Goal: Transaction & Acquisition: Obtain resource

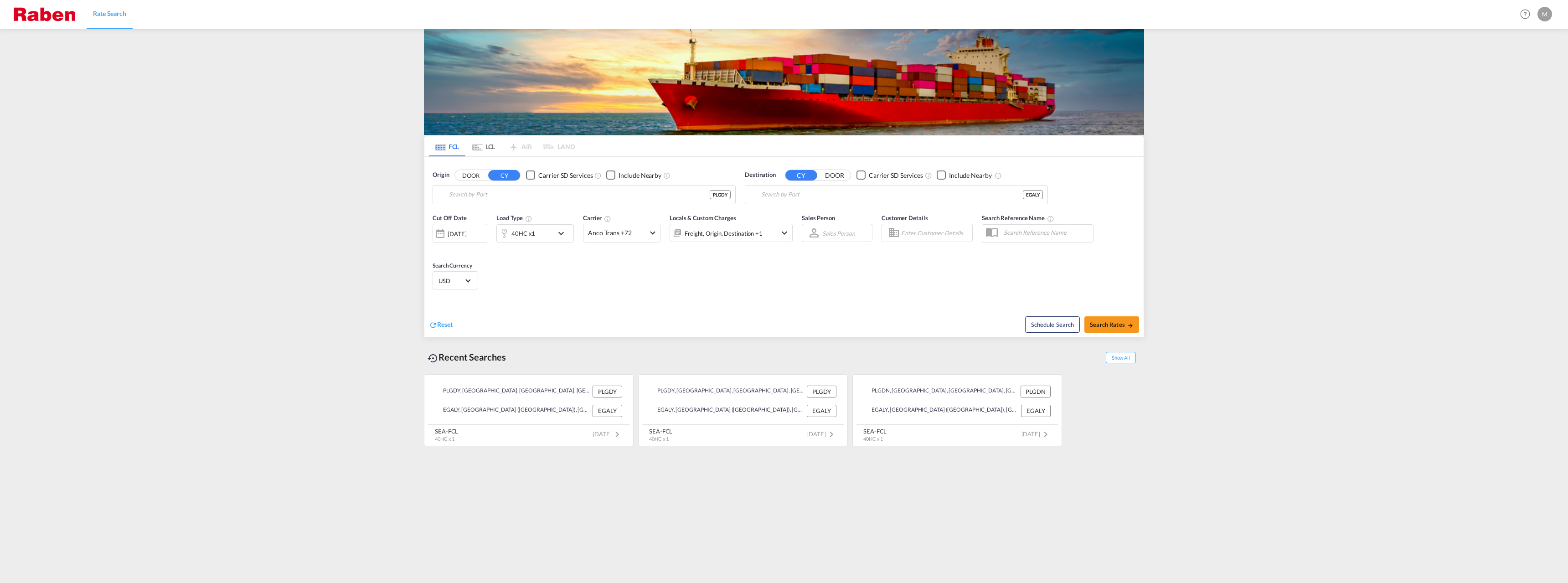
type input "[GEOGRAPHIC_DATA], PLGDY"
click at [803, 190] on input "Alexandria (El Iskandariya), EGALY" at bounding box center [901, 195] width 282 height 14
click at [825, 225] on div "Abidja n Ivory Coast CIABJ" at bounding box center [831, 220] width 173 height 27
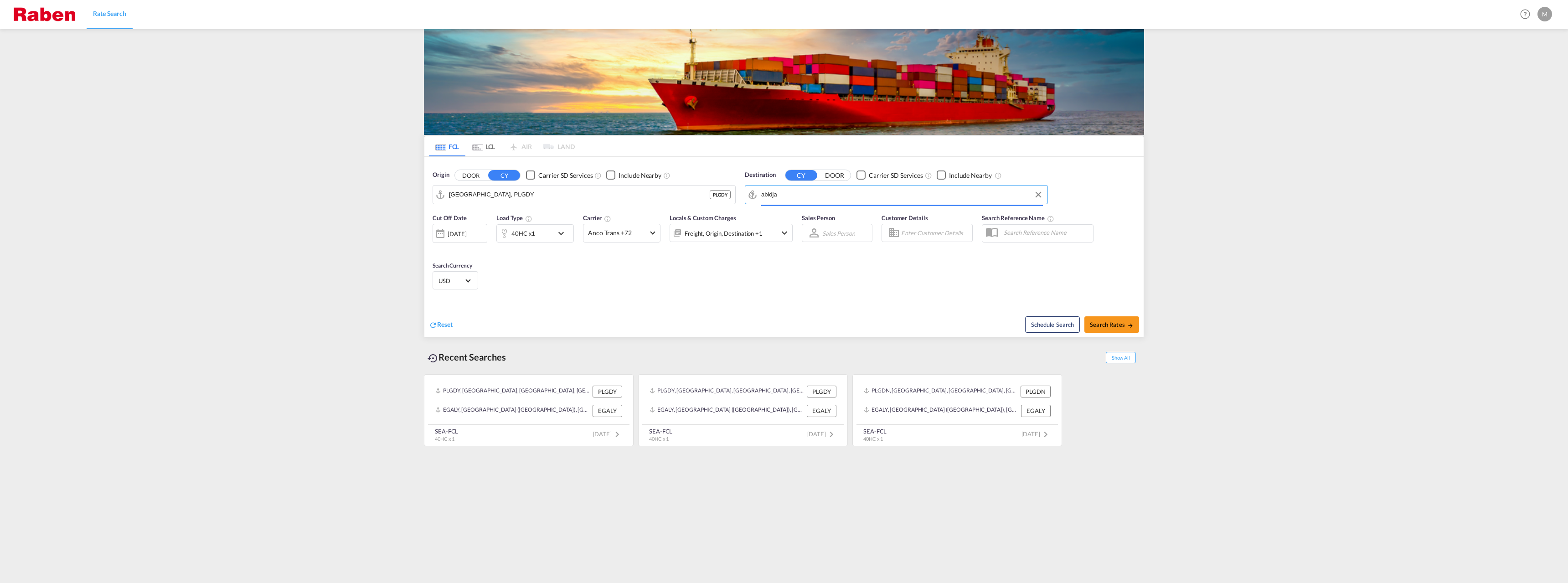
type input "[GEOGRAPHIC_DATA], CIABJ"
click at [1101, 322] on span "Search Rates" at bounding box center [1111, 325] width 44 height 8
type input "PLGDY to CIABJ / 18 Sep 2025"
type input "[GEOGRAPHIC_DATA], PLGDY"
type input "[GEOGRAPHIC_DATA], CIABJ"
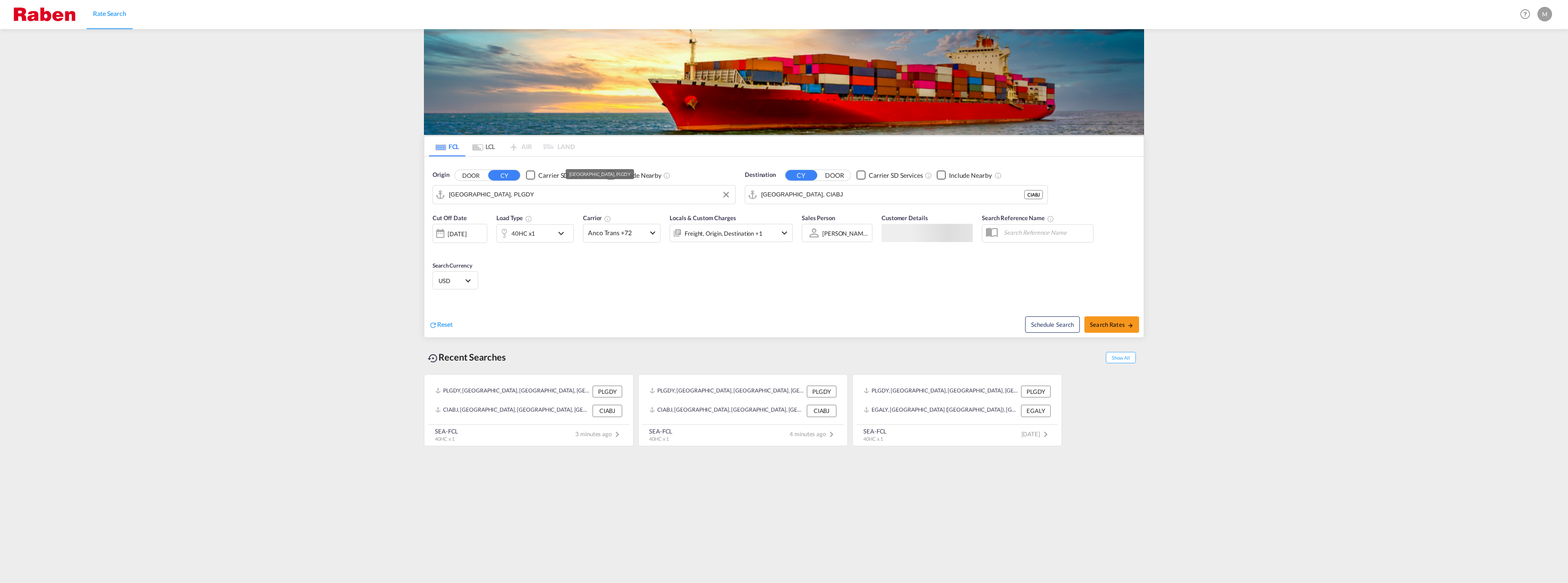
click at [581, 194] on input "[GEOGRAPHIC_DATA], PLGDY" at bounding box center [589, 195] width 282 height 14
click at [472, 217] on div "Gdan sk [GEOGRAPHIC_DATA] PLGDN" at bounding box center [519, 220] width 173 height 27
type input "Gdansk, PLGDN"
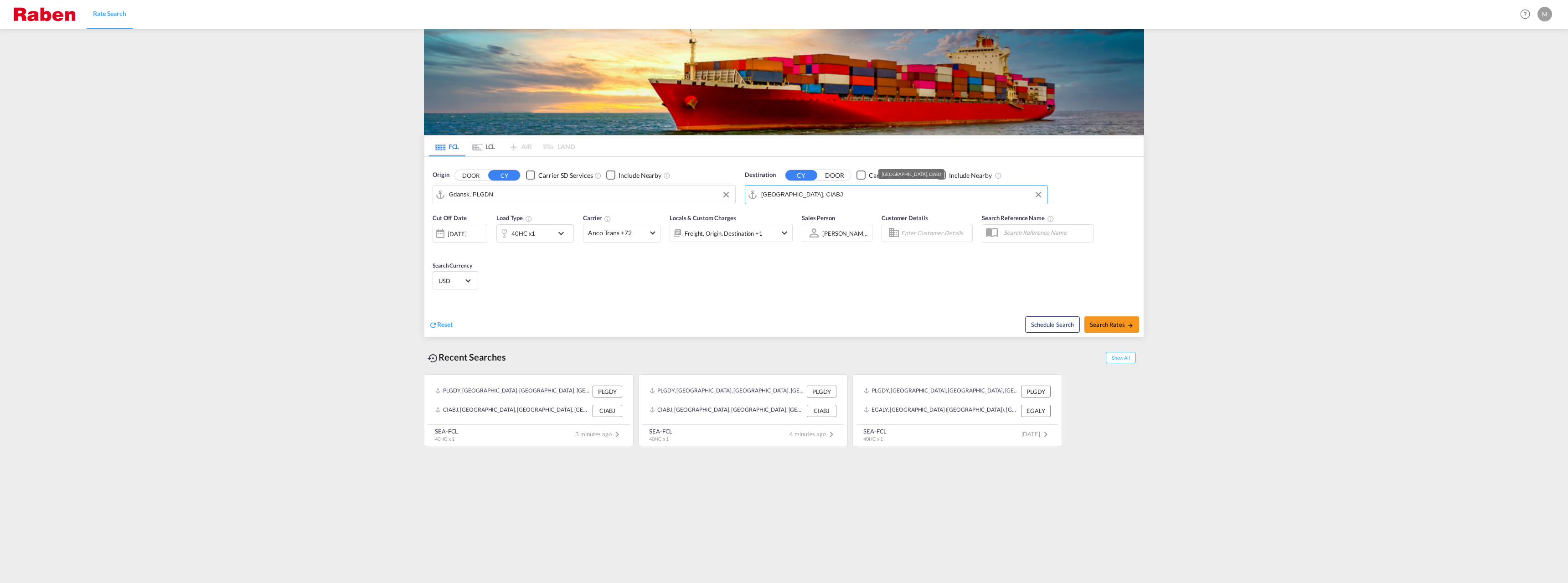
click at [832, 195] on input "[GEOGRAPHIC_DATA], CIABJ" at bounding box center [901, 195] width 282 height 14
click at [657, 295] on div "Cut Off Date [DATE] [DATE] Load Type 40HC x1 Carrier Anco Trans +72 Online Rate…" at bounding box center [783, 254] width 719 height 89
click at [1119, 327] on span "Search Rates" at bounding box center [1111, 325] width 44 height 8
type input "PLGDN to CIABJ / [DATE]"
